Goal: Transaction & Acquisition: Purchase product/service

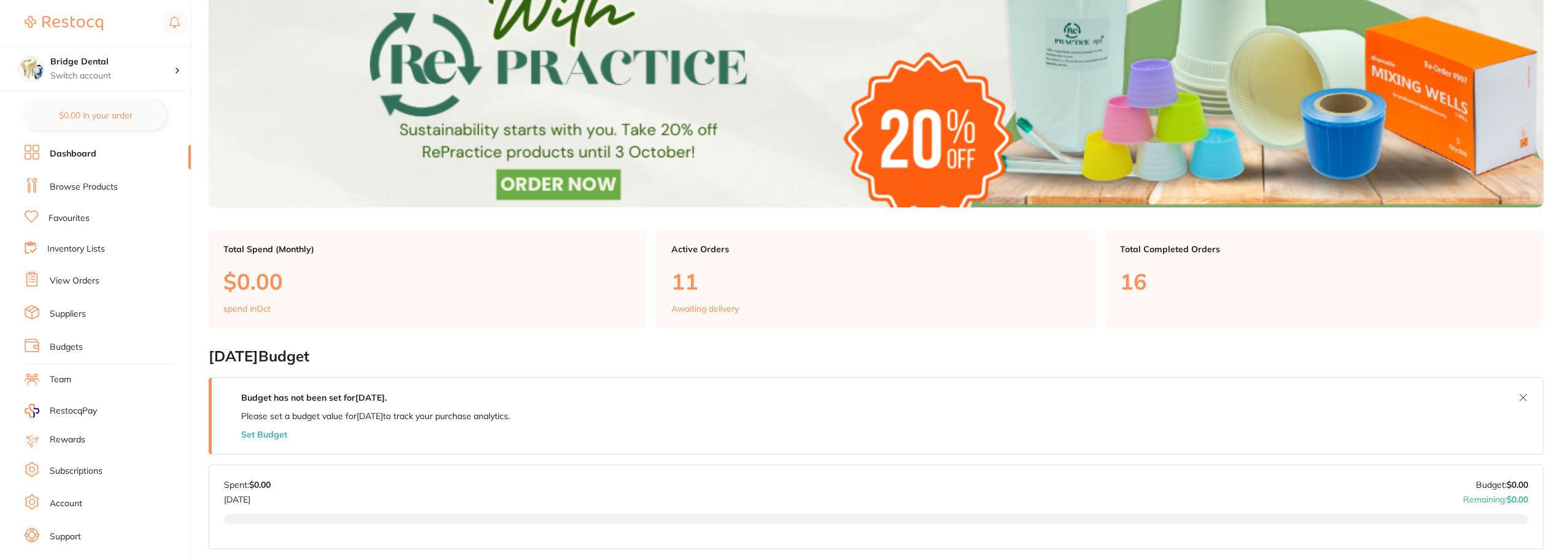
scroll to position [123, 0]
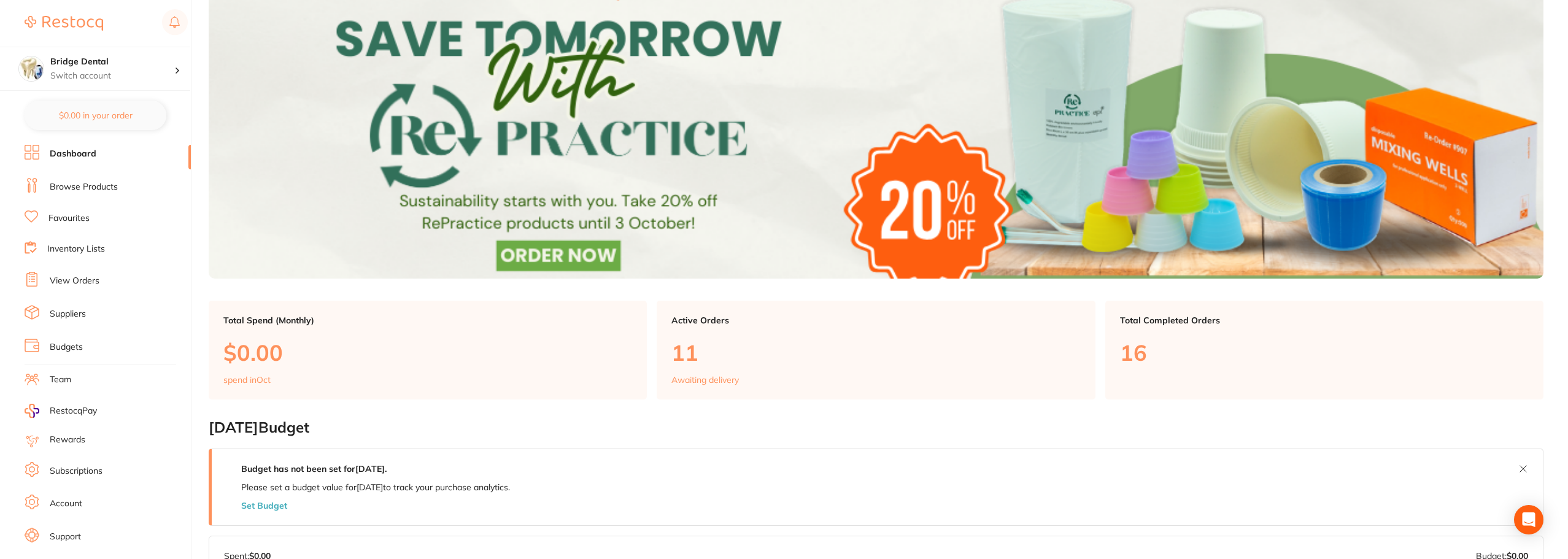
click at [96, 181] on link "Browse Products" at bounding box center [84, 187] width 68 height 12
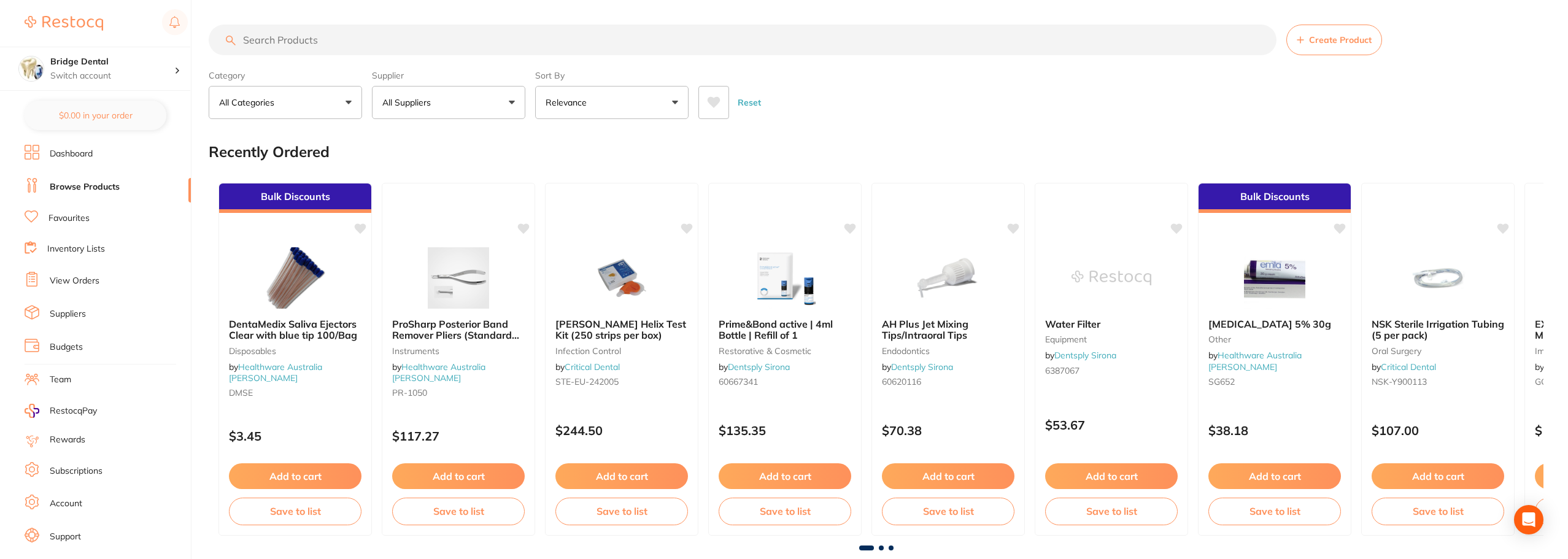
click at [306, 43] on input "search" at bounding box center [742, 39] width 1068 height 30
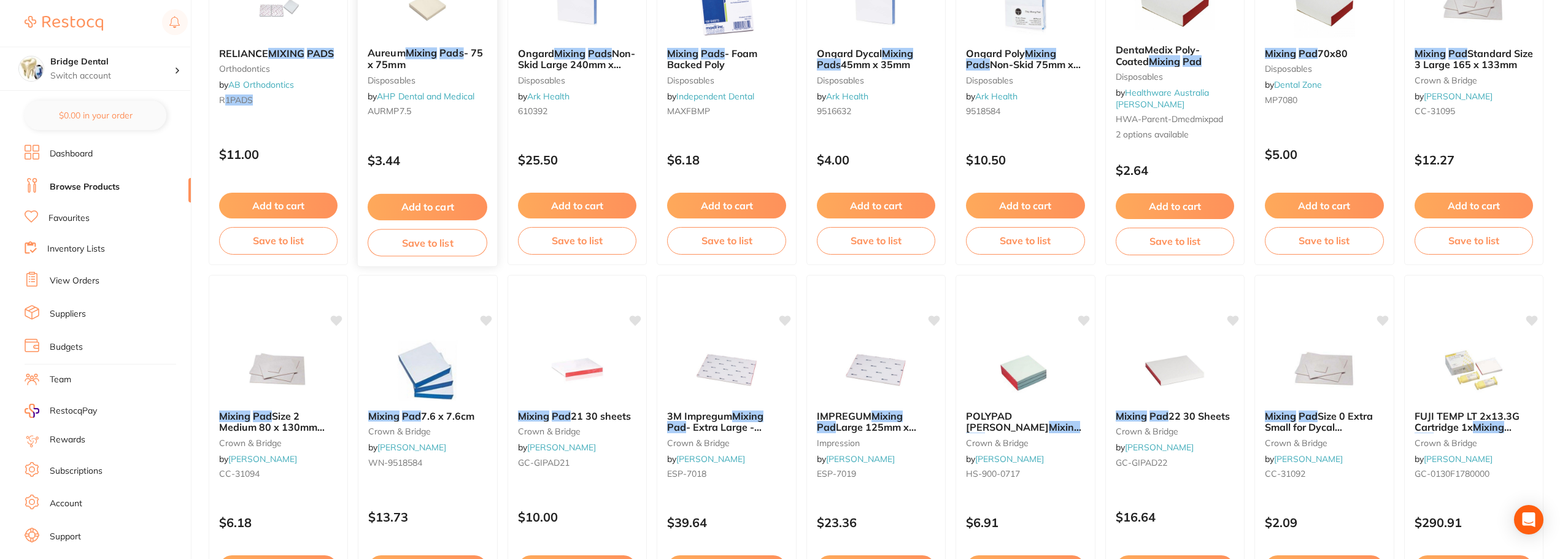
scroll to position [1104, 0]
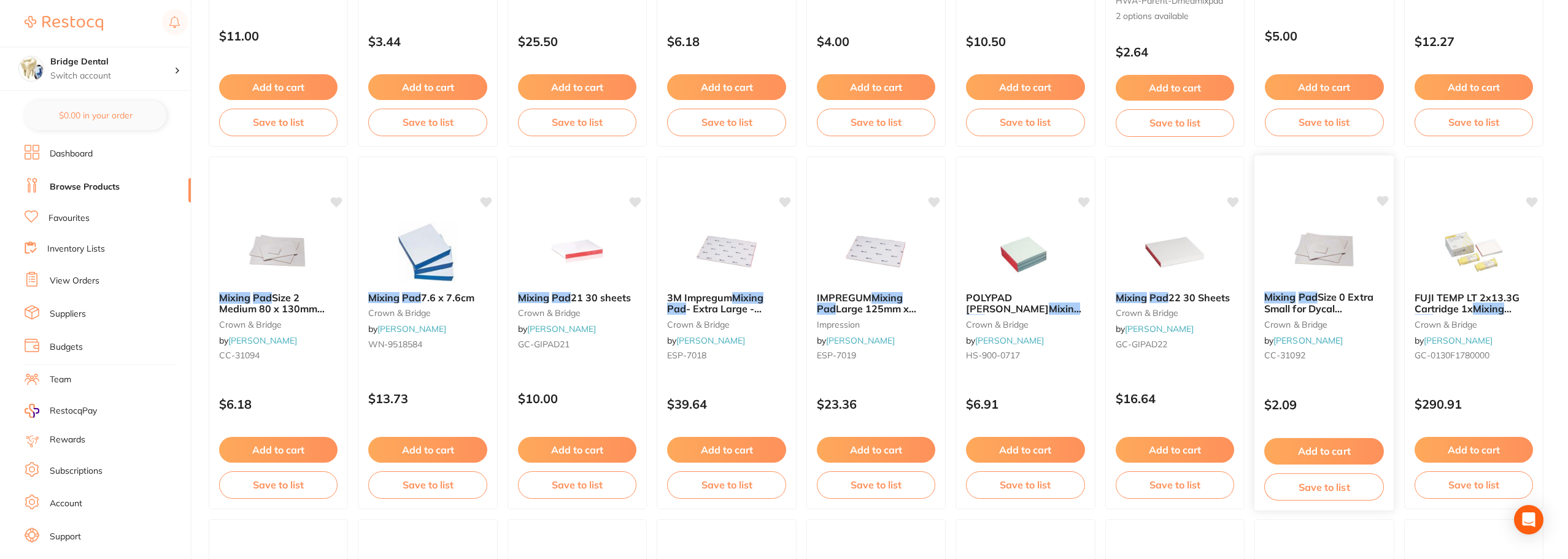
type input "mixing pads"
click at [1333, 250] on img at bounding box center [1324, 251] width 80 height 62
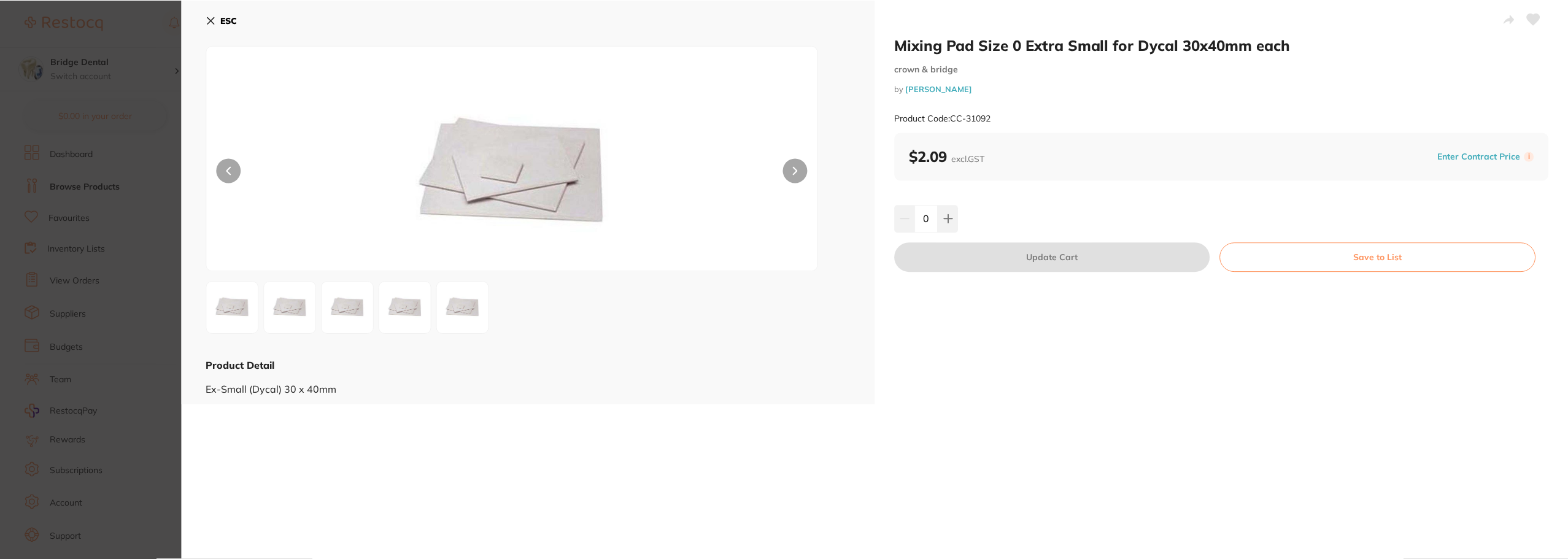
scroll to position [360, 0]
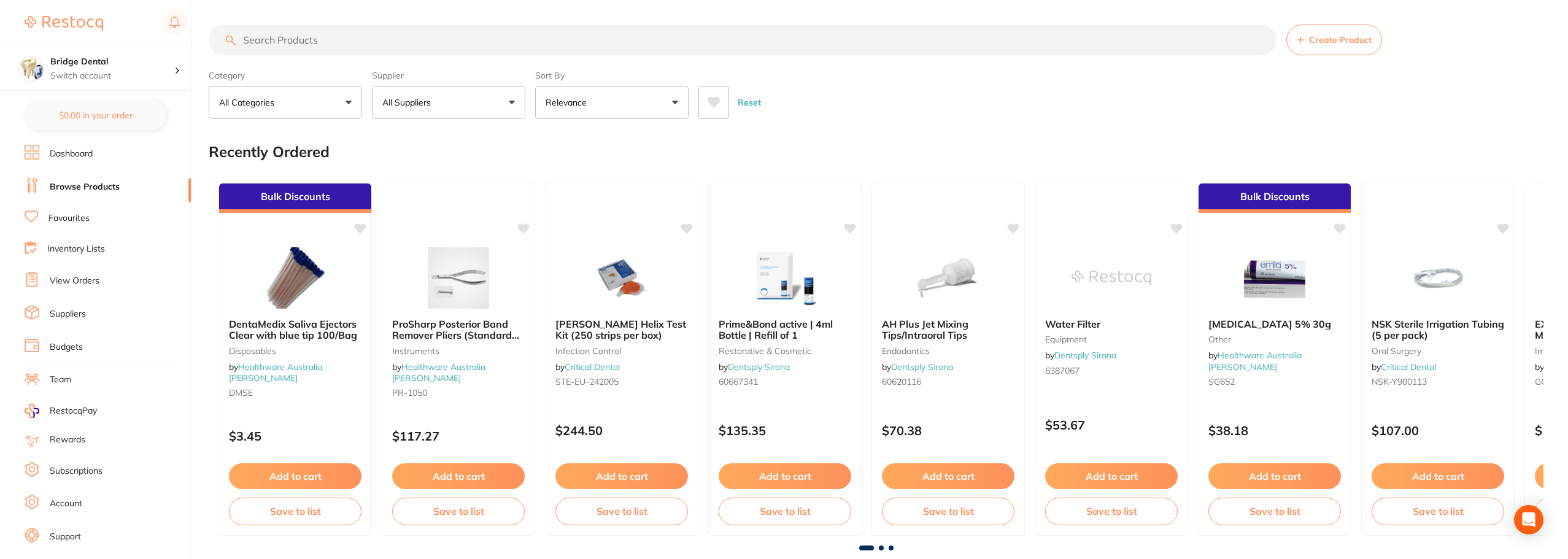
click at [371, 37] on input "search" at bounding box center [742, 39] width 1068 height 30
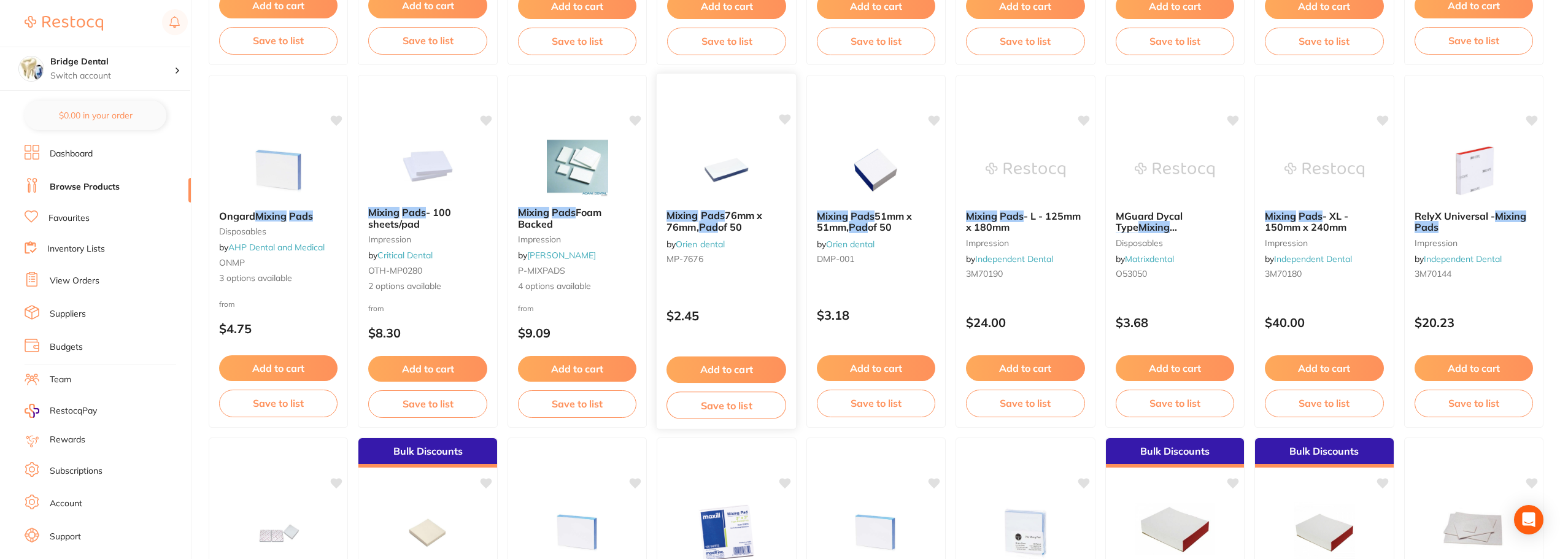
scroll to position [491, 0]
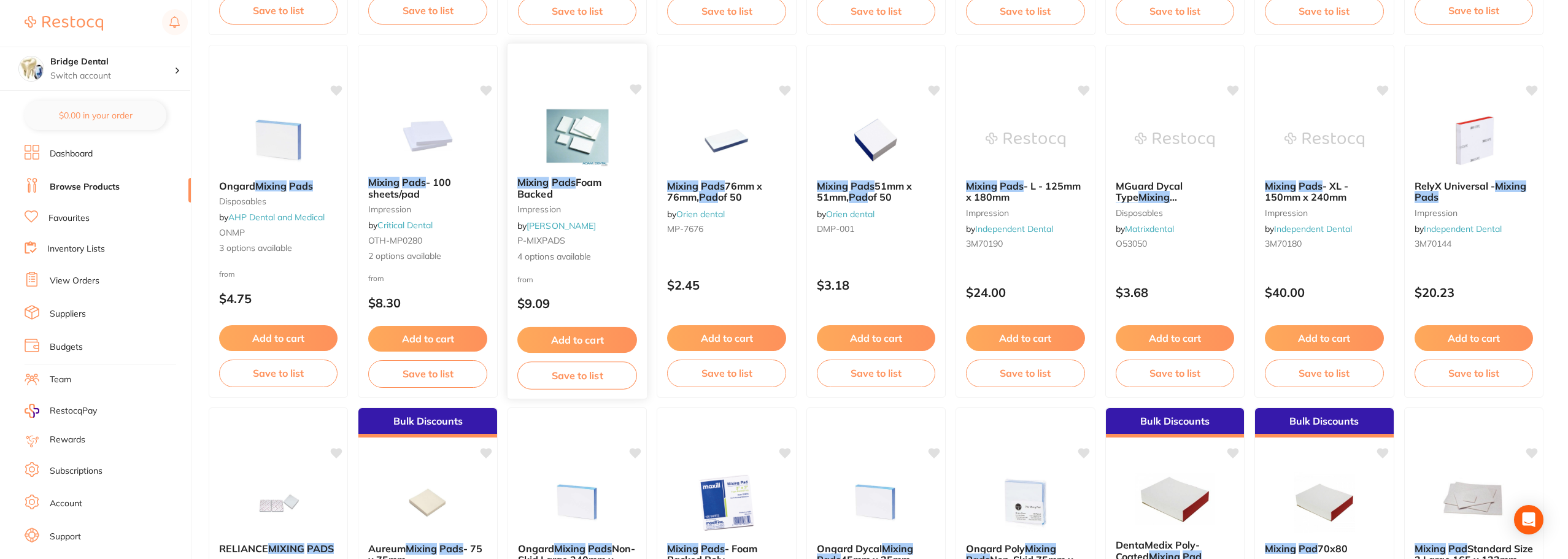
type input "mixing pads"
click at [587, 149] on img at bounding box center [577, 136] width 80 height 62
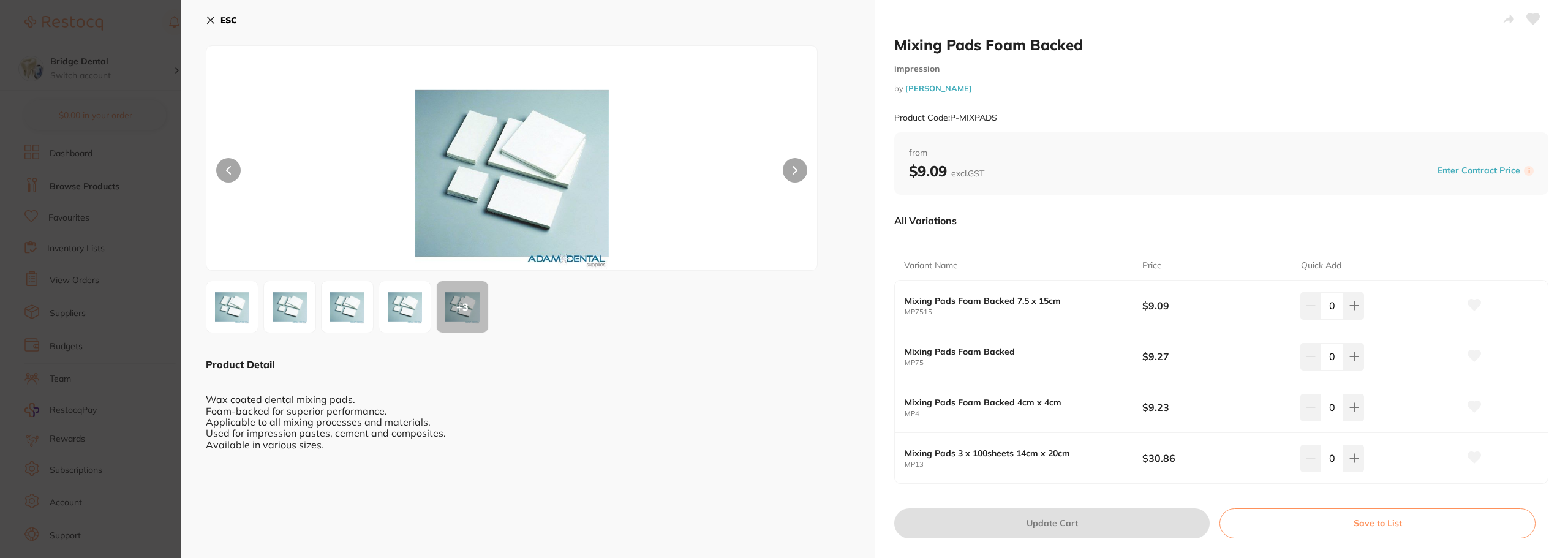
drag, startPoint x: 208, startPoint y: 18, endPoint x: 215, endPoint y: 18, distance: 7.0
click at [209, 18] on icon at bounding box center [211, 20] width 7 height 7
